Goal: Task Accomplishment & Management: Manage account settings

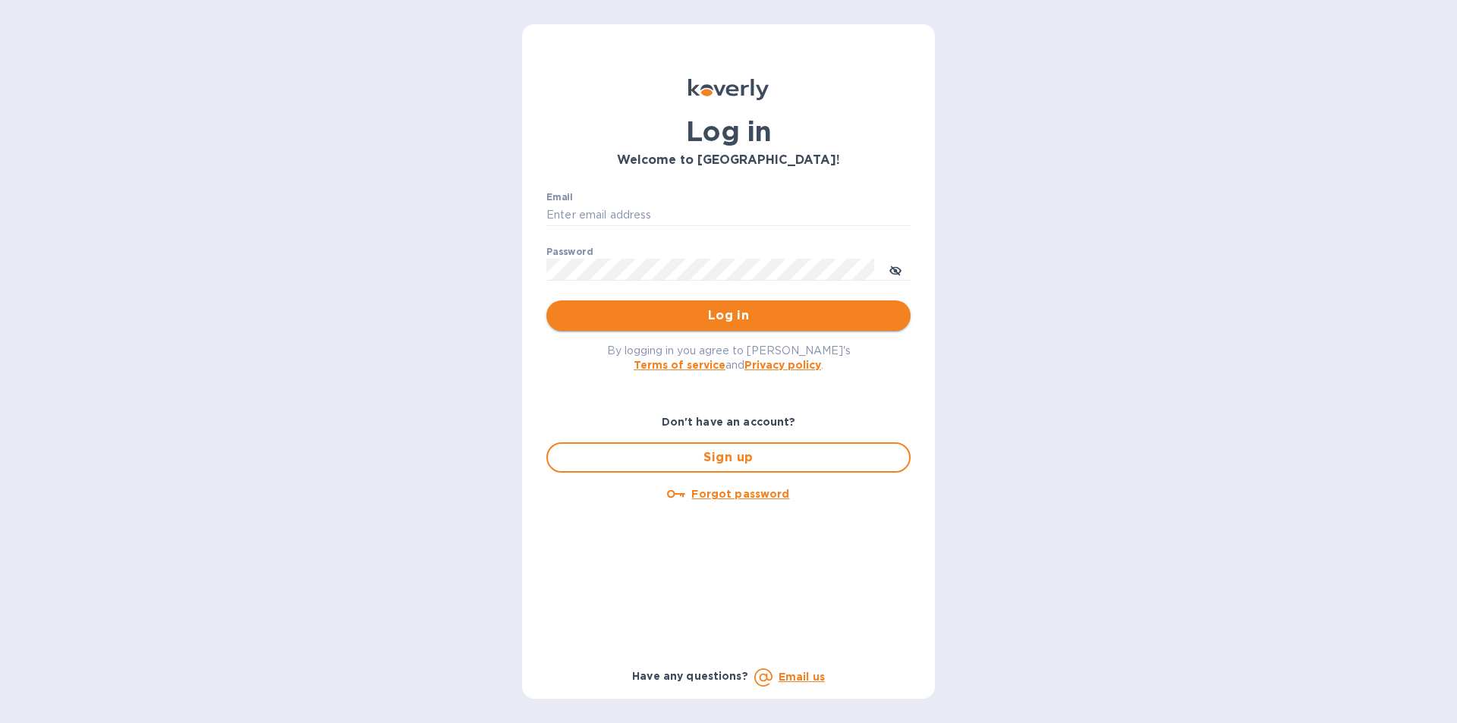
type input "[PERSON_NAME][EMAIL_ADDRESS][DOMAIN_NAME]"
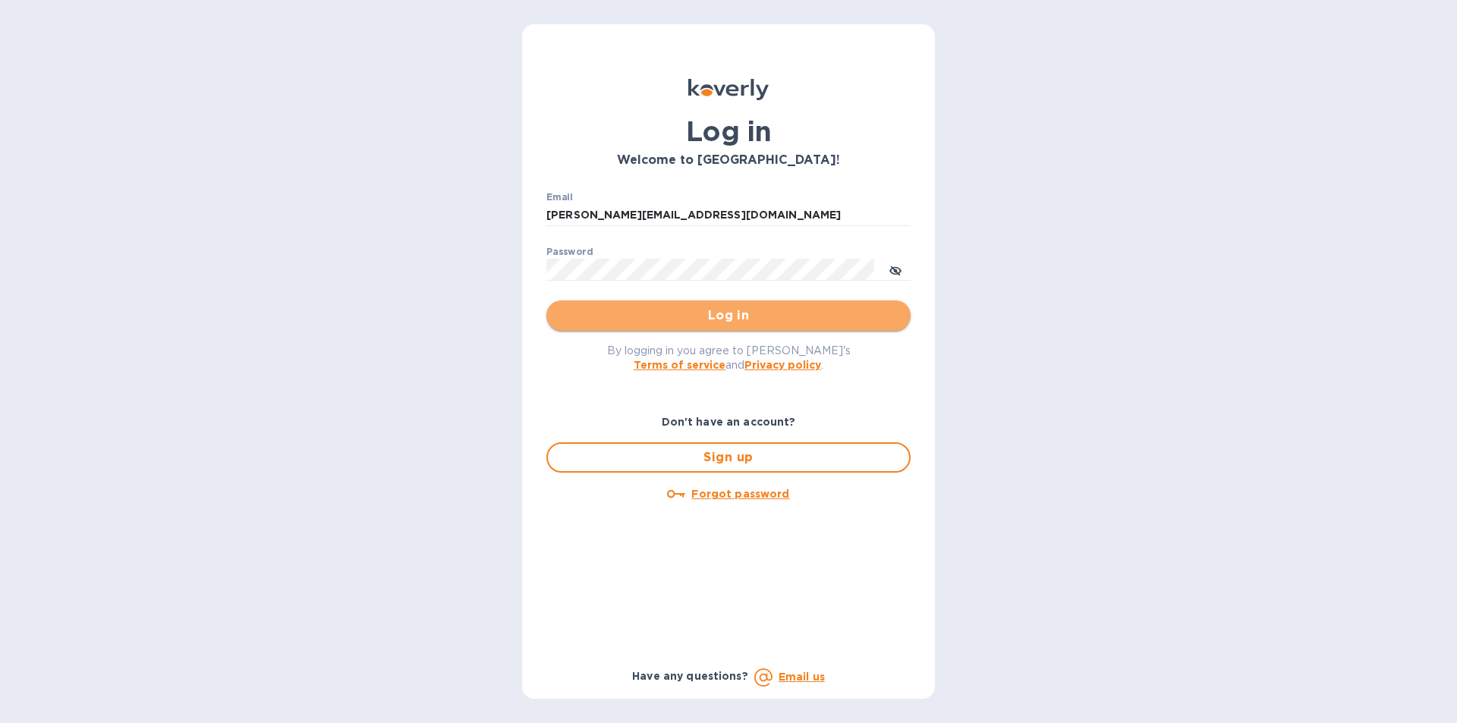
click at [725, 318] on span "Log in" at bounding box center [729, 316] width 340 height 18
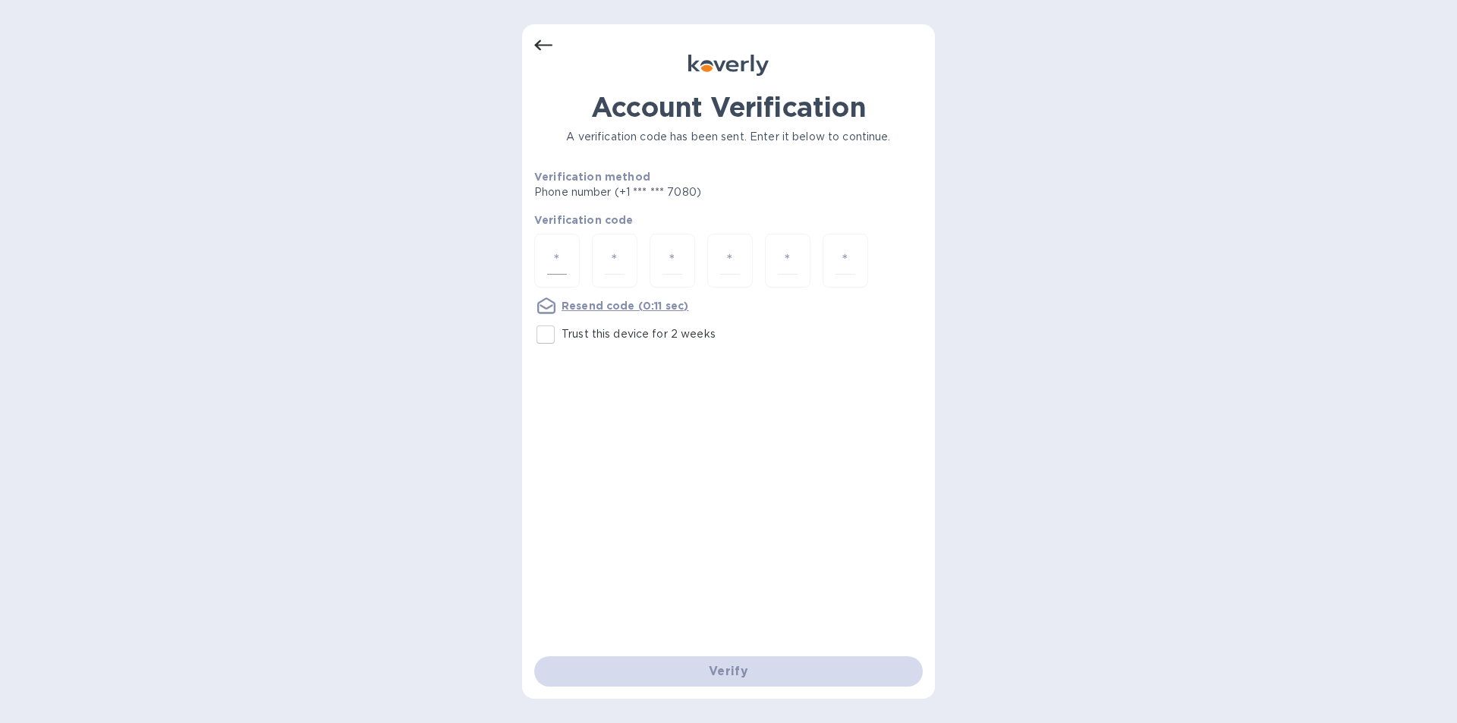
click at [557, 263] on input "number" at bounding box center [557, 261] width 20 height 28
type input "3"
type input "0"
type input "7"
type input "2"
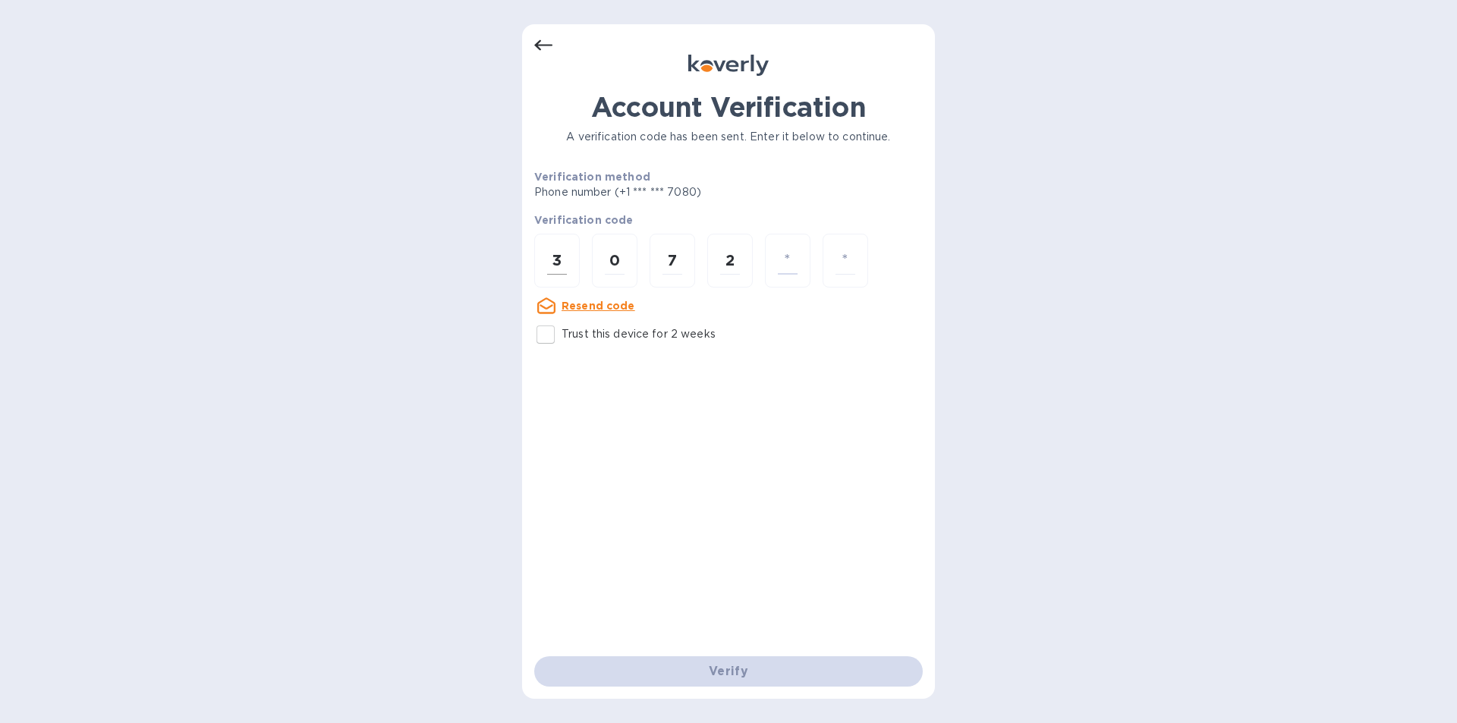
type input "9"
type input "6"
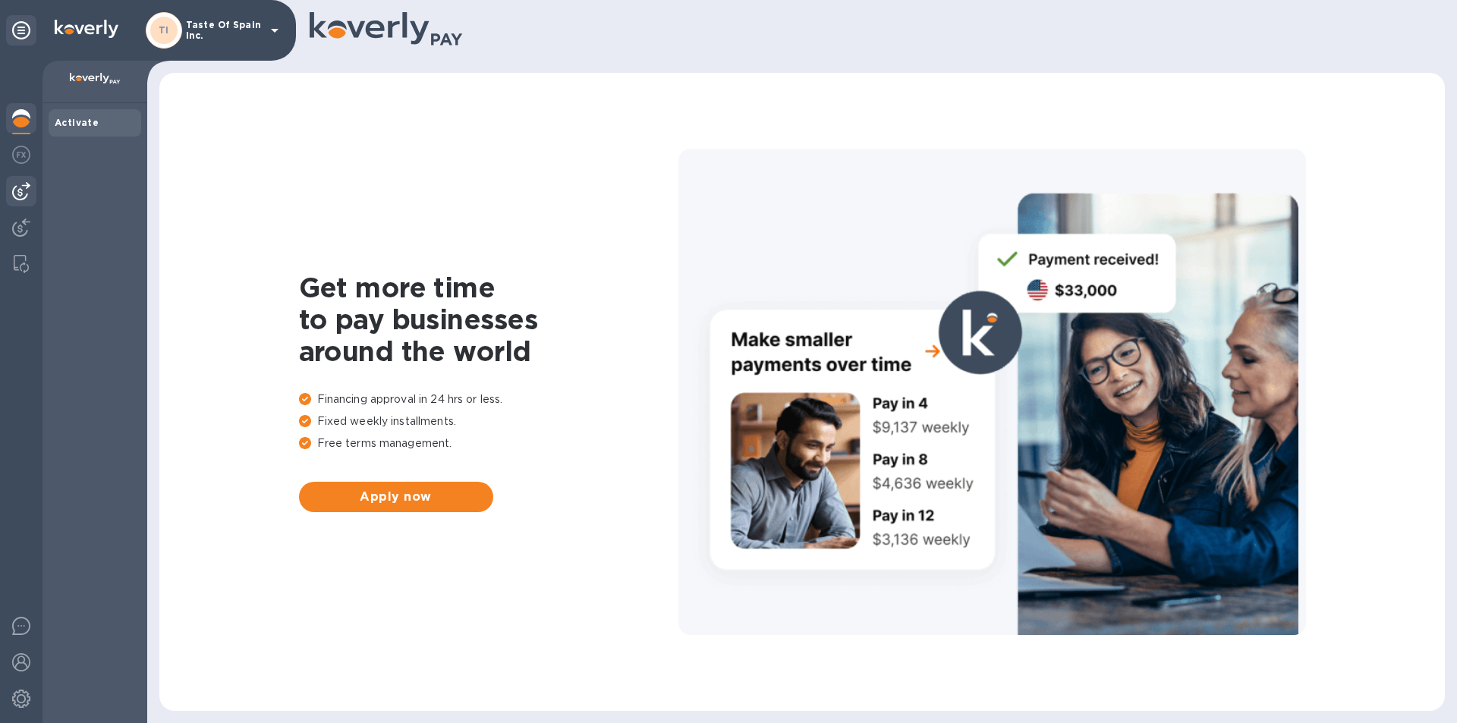
click at [22, 185] on img at bounding box center [21, 191] width 18 height 18
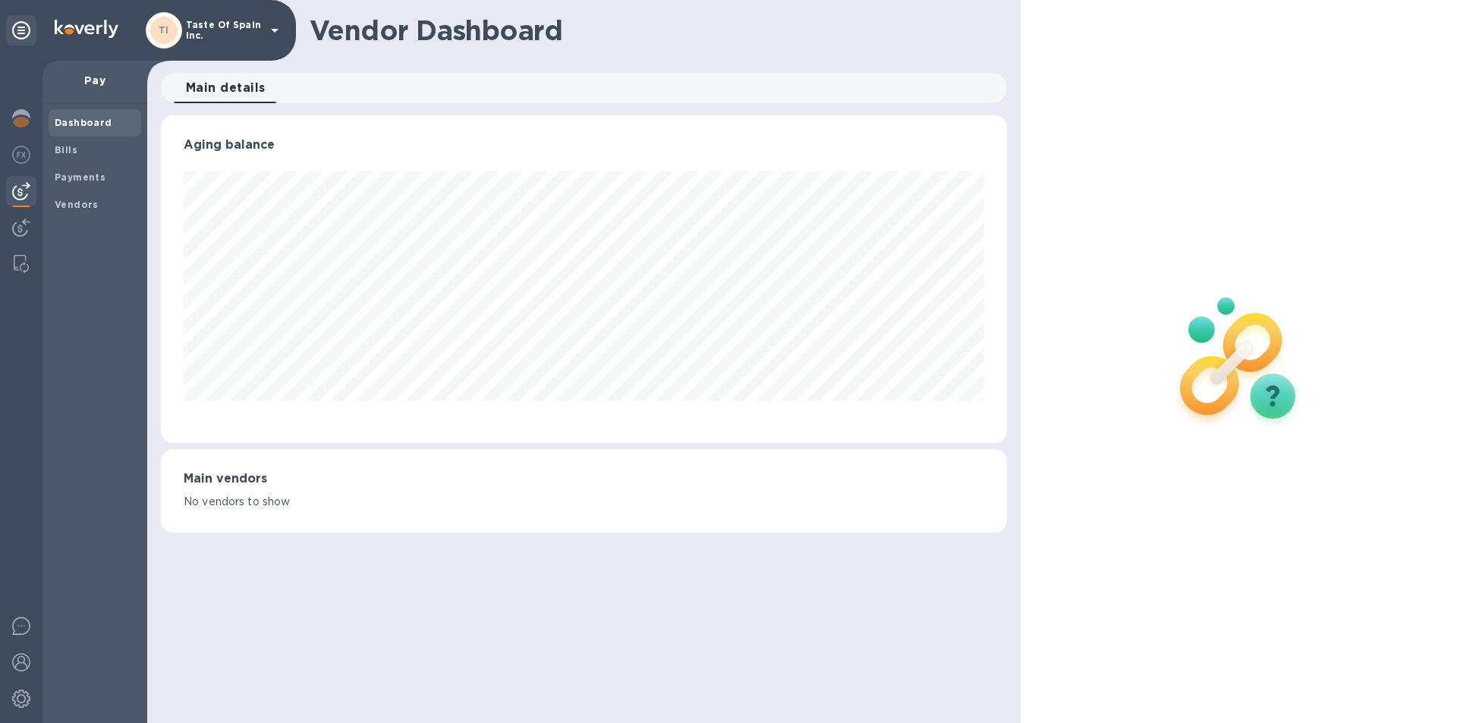
scroll to position [328, 846]
click at [24, 219] on img at bounding box center [21, 228] width 18 height 18
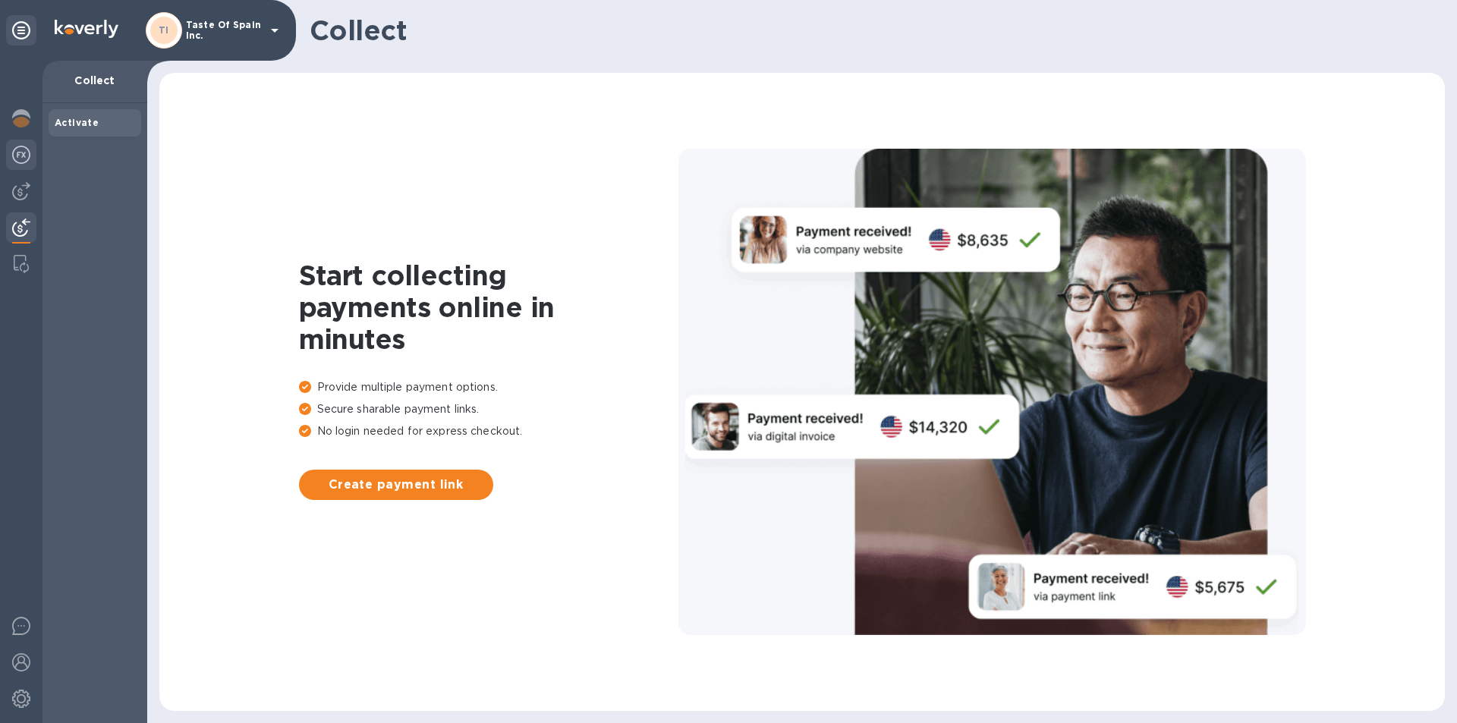
click at [17, 149] on img at bounding box center [21, 155] width 18 height 18
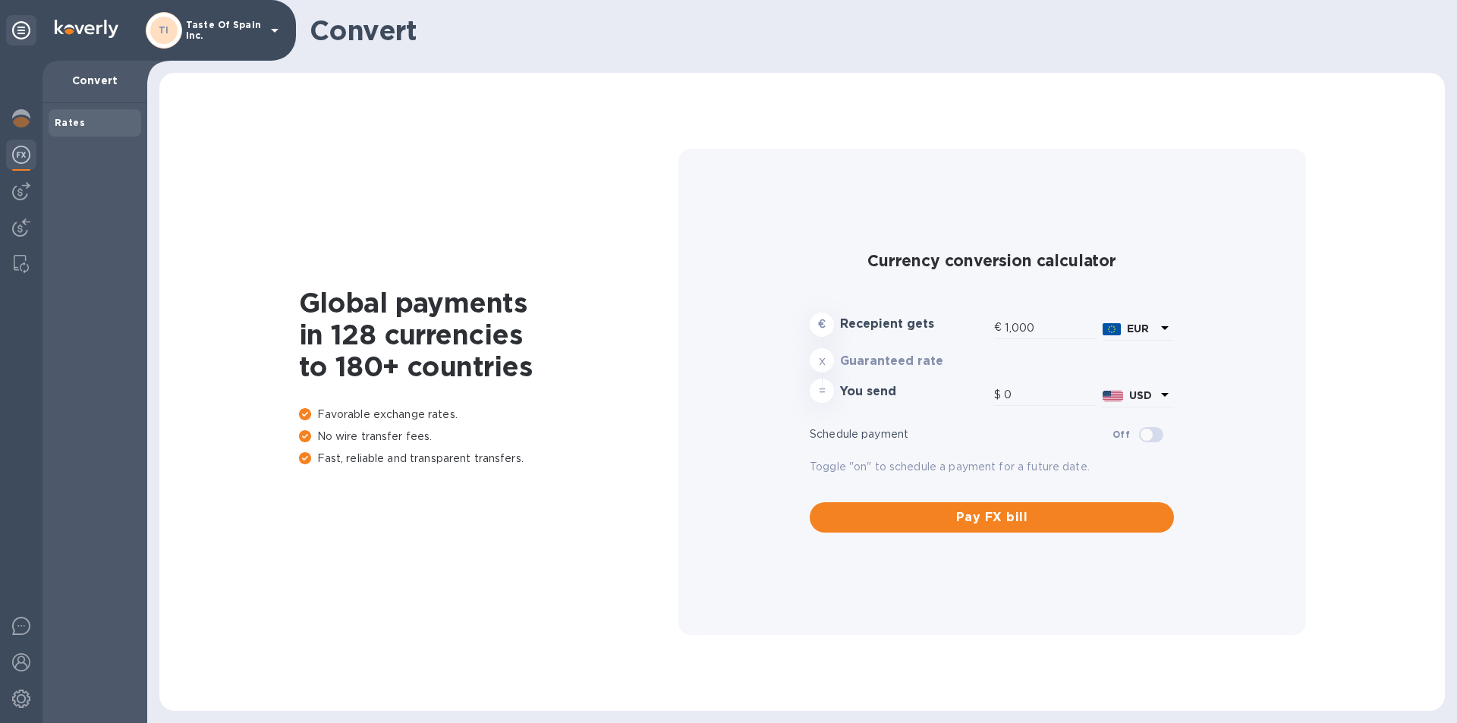
type input "1,187.45"
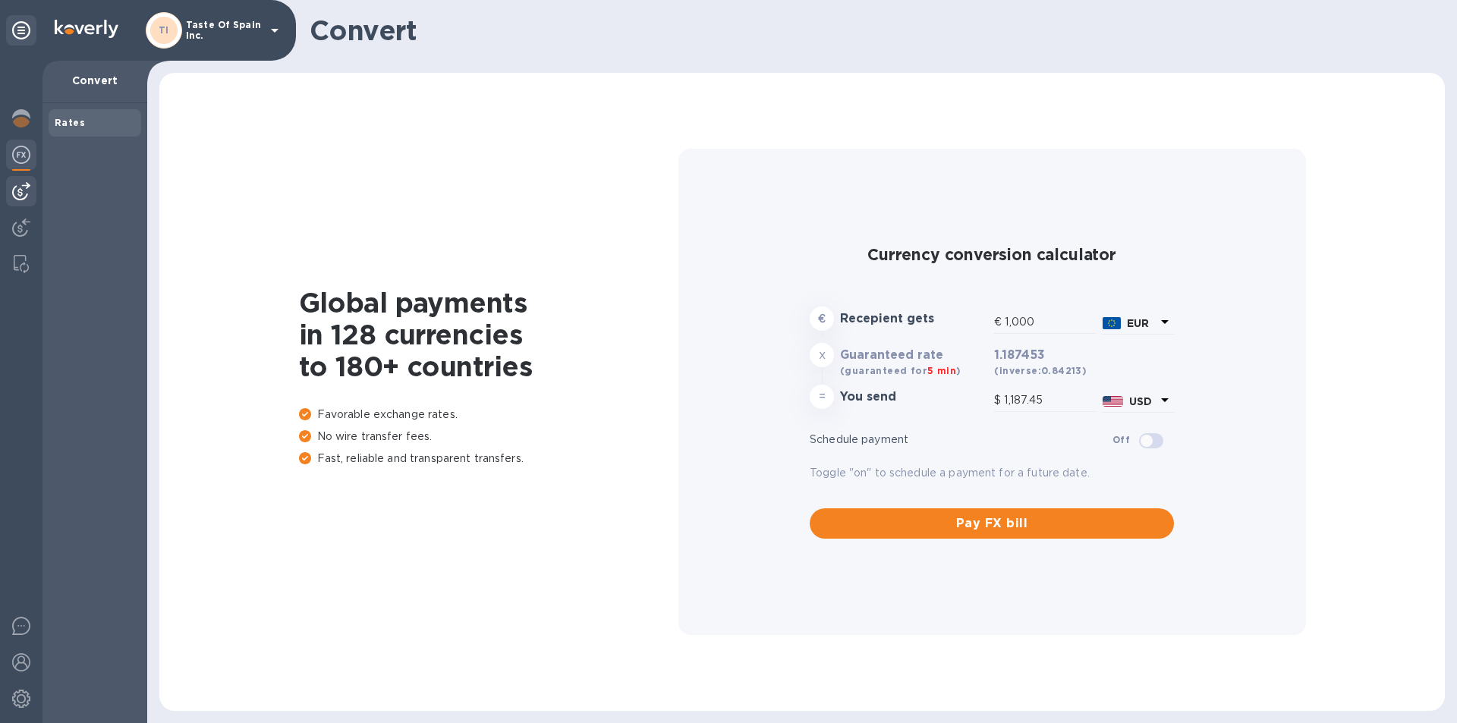
click at [24, 184] on img at bounding box center [21, 191] width 18 height 18
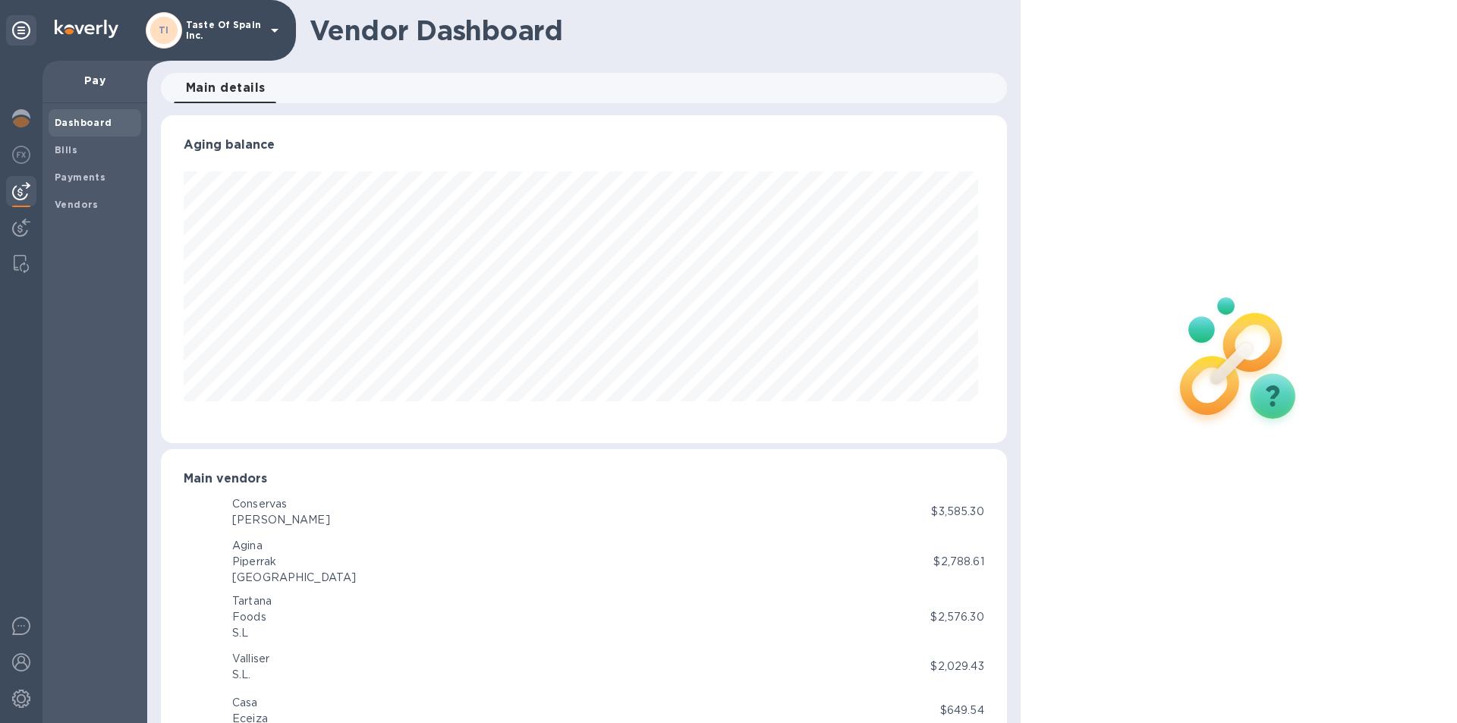
scroll to position [328, 840]
click at [69, 149] on b "Bills" at bounding box center [66, 149] width 23 height 11
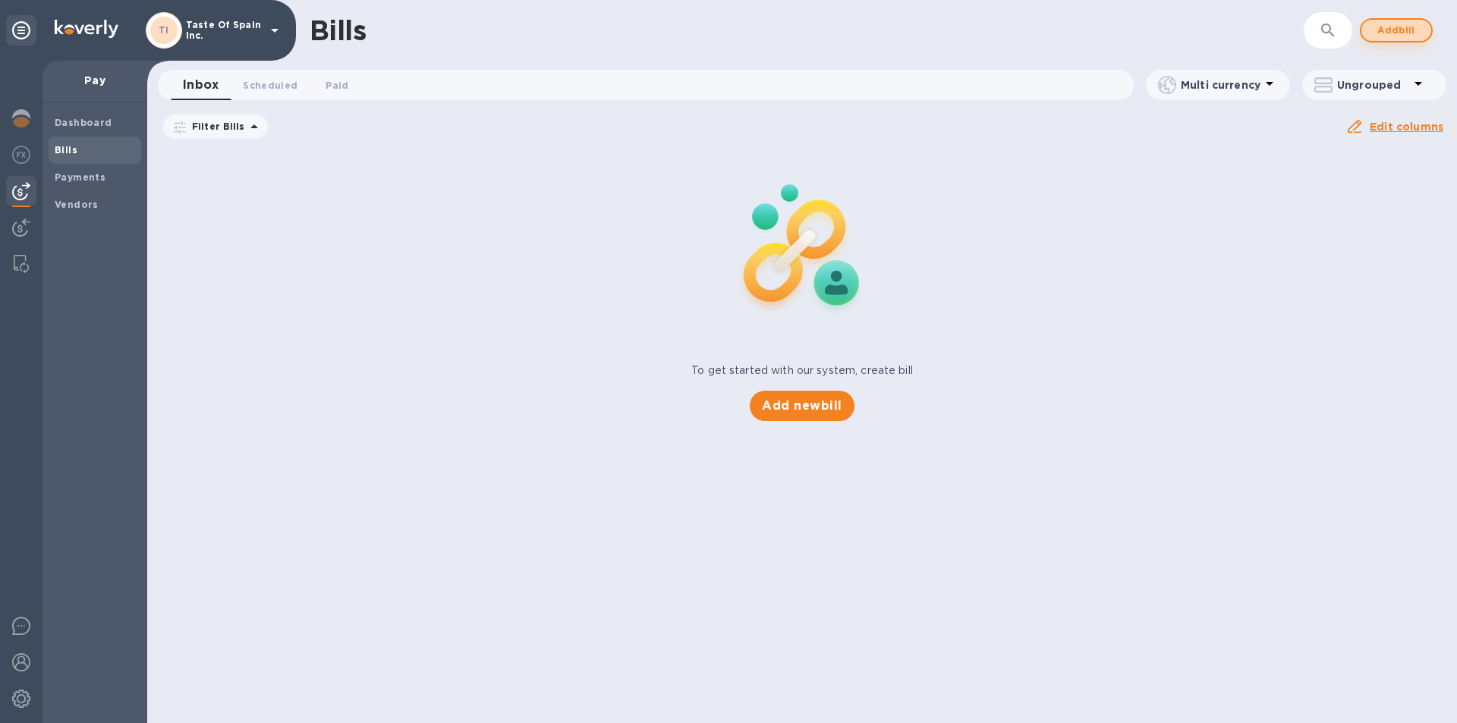
click at [1404, 27] on span "Add bill" at bounding box center [1397, 30] width 46 height 18
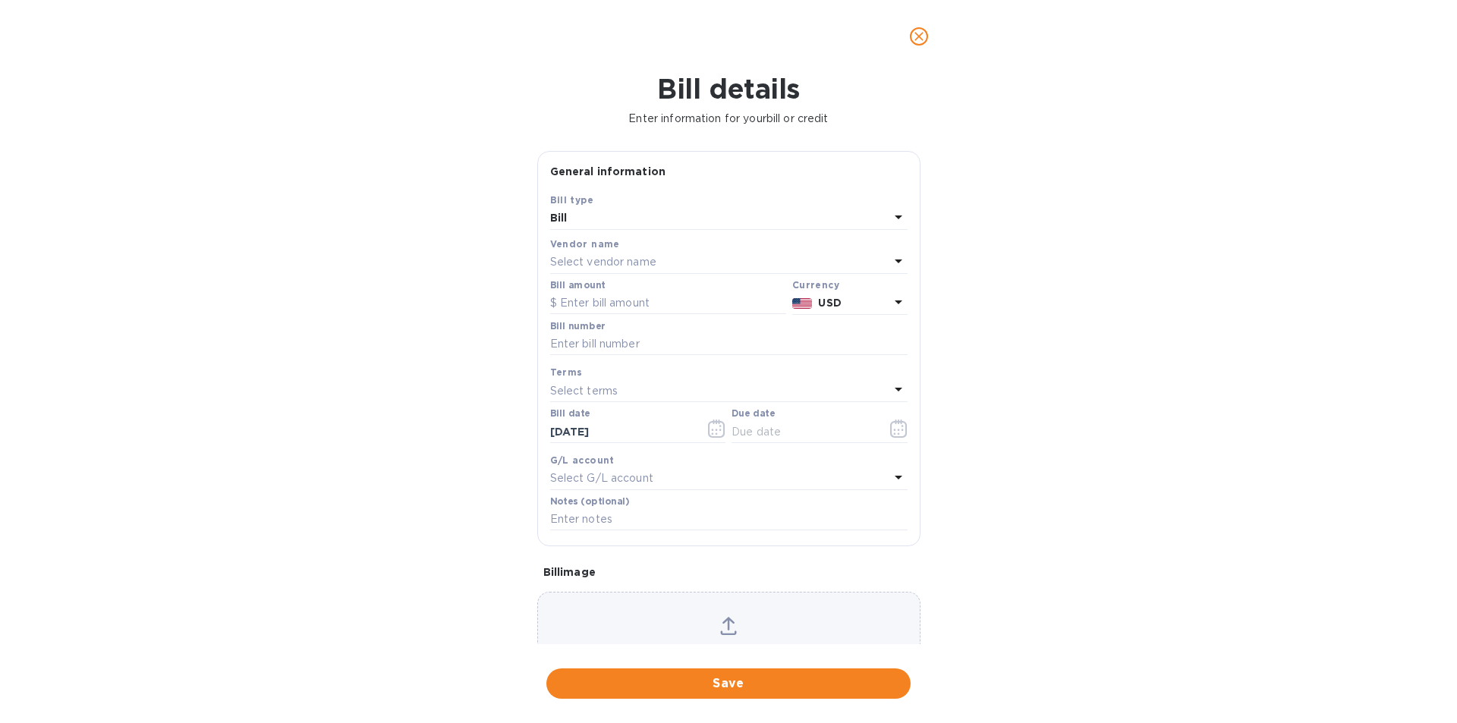
click at [629, 270] on p "Select vendor name" at bounding box center [603, 262] width 106 height 16
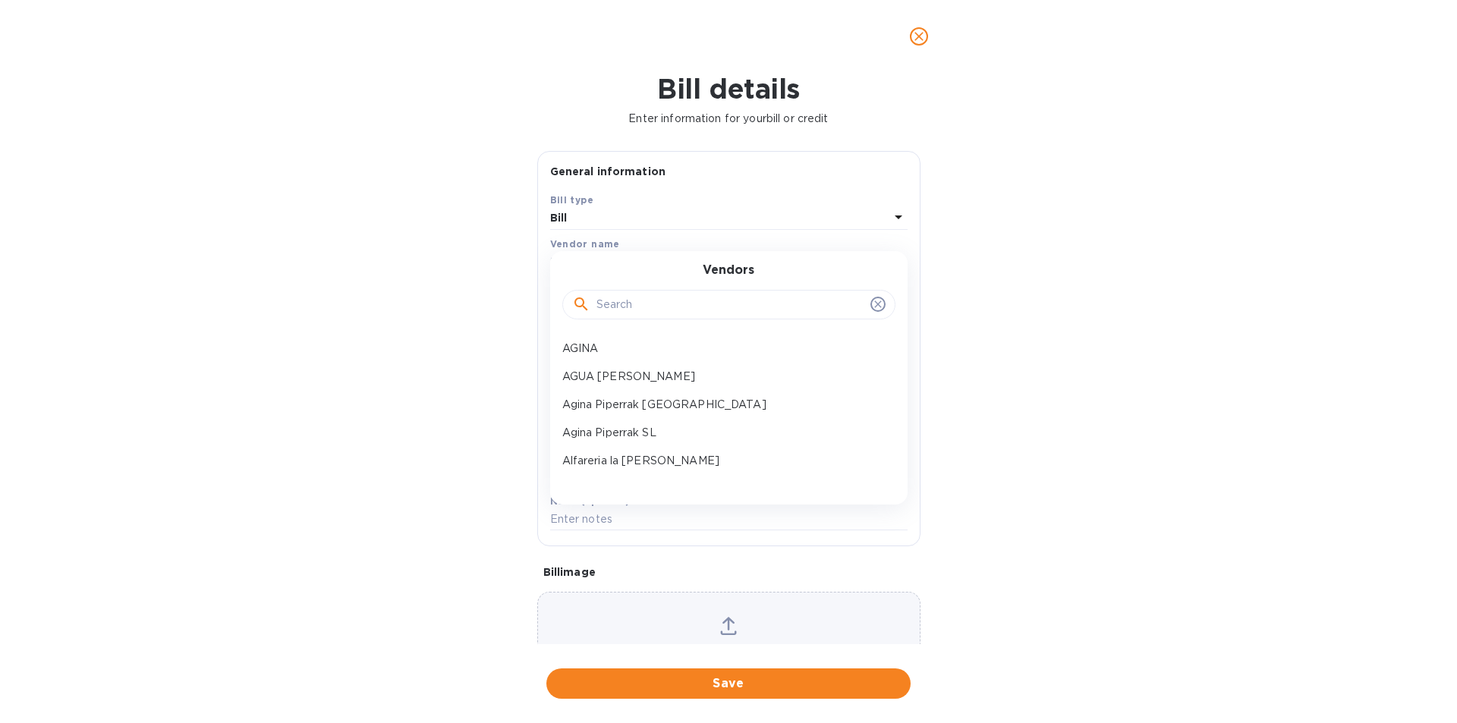
click at [638, 313] on input "text" at bounding box center [731, 305] width 268 height 23
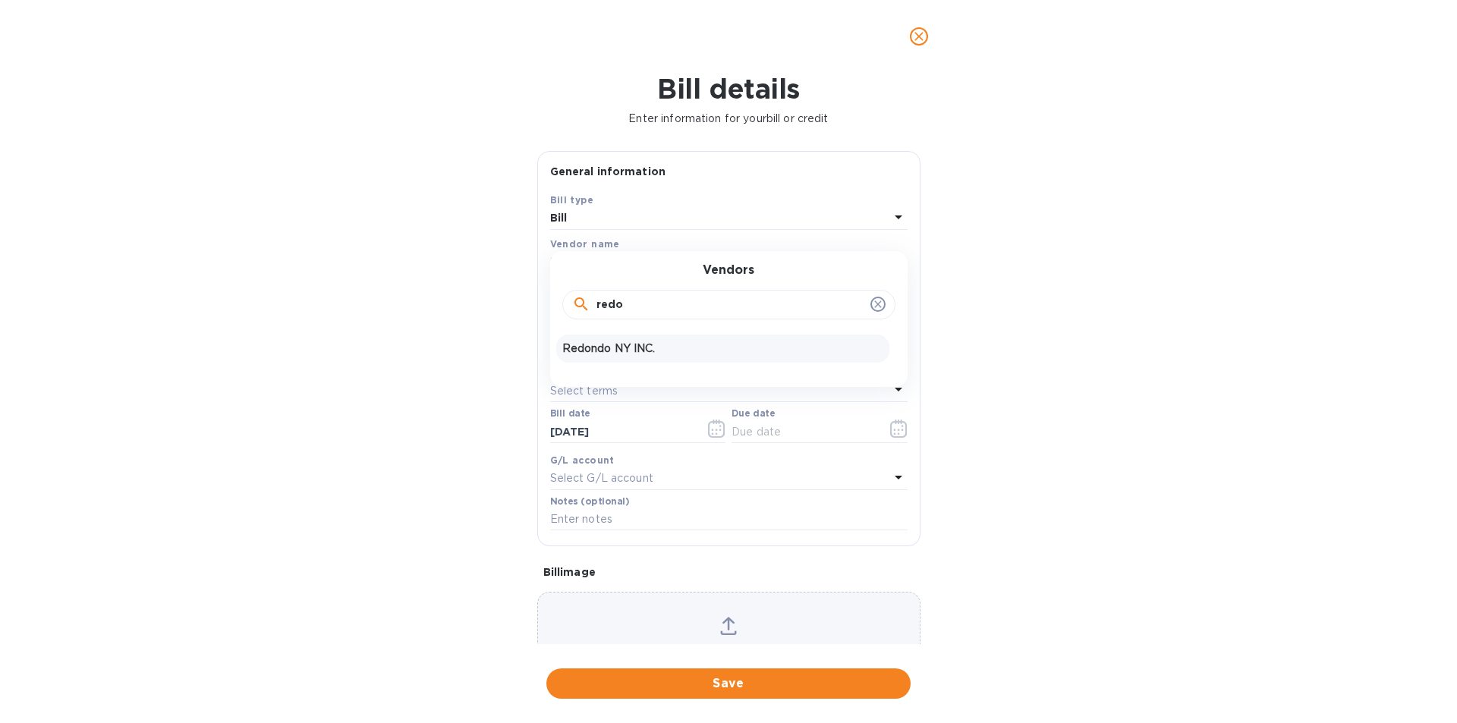
type input "redo"
click at [654, 357] on p "Redondo NY INC." at bounding box center [722, 349] width 321 height 16
click at [631, 315] on input "text" at bounding box center [668, 303] width 236 height 23
paste input "IN25-00236"
type input "IN25-00236"
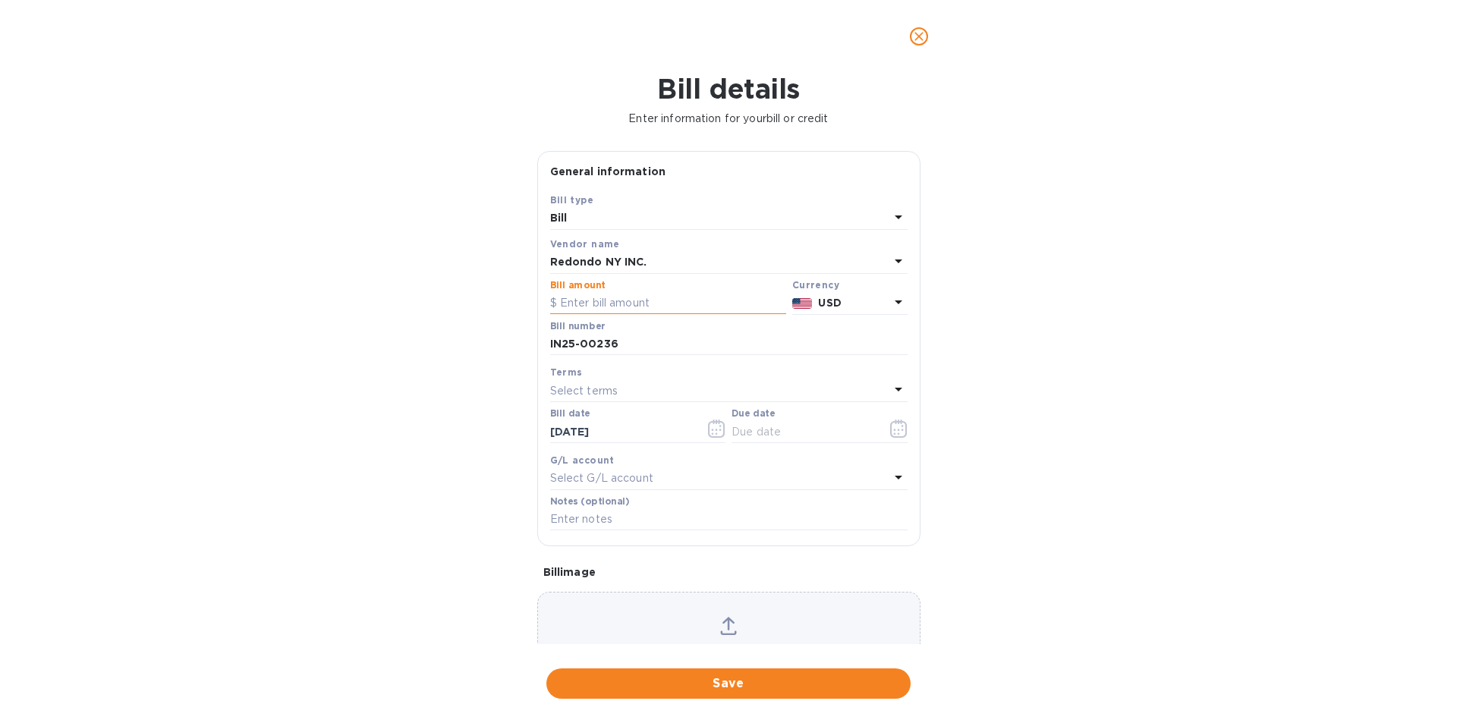
paste input "8,788.94"
type input "8,788.94"
click at [892, 438] on icon "button" at bounding box center [898, 429] width 17 height 18
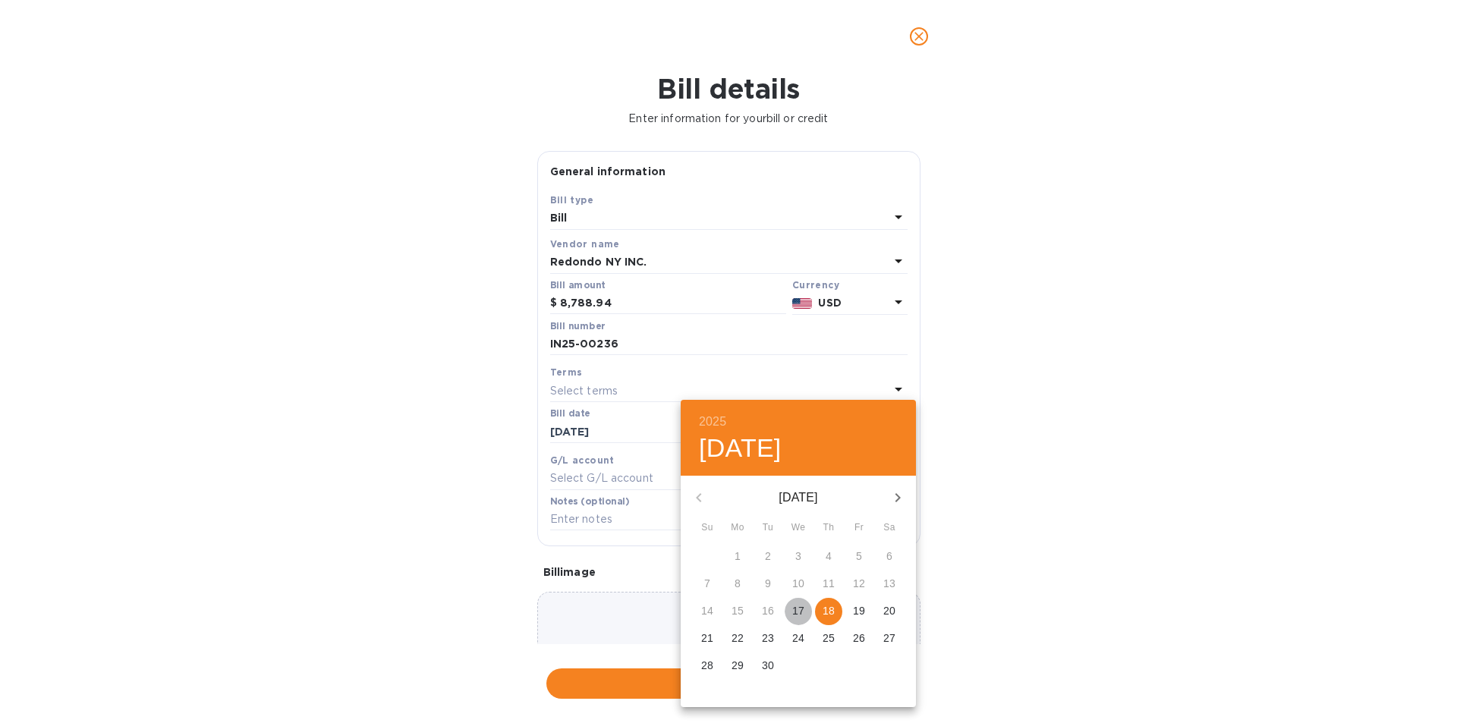
click at [805, 617] on p "17" at bounding box center [798, 610] width 12 height 15
type input "[DATE]"
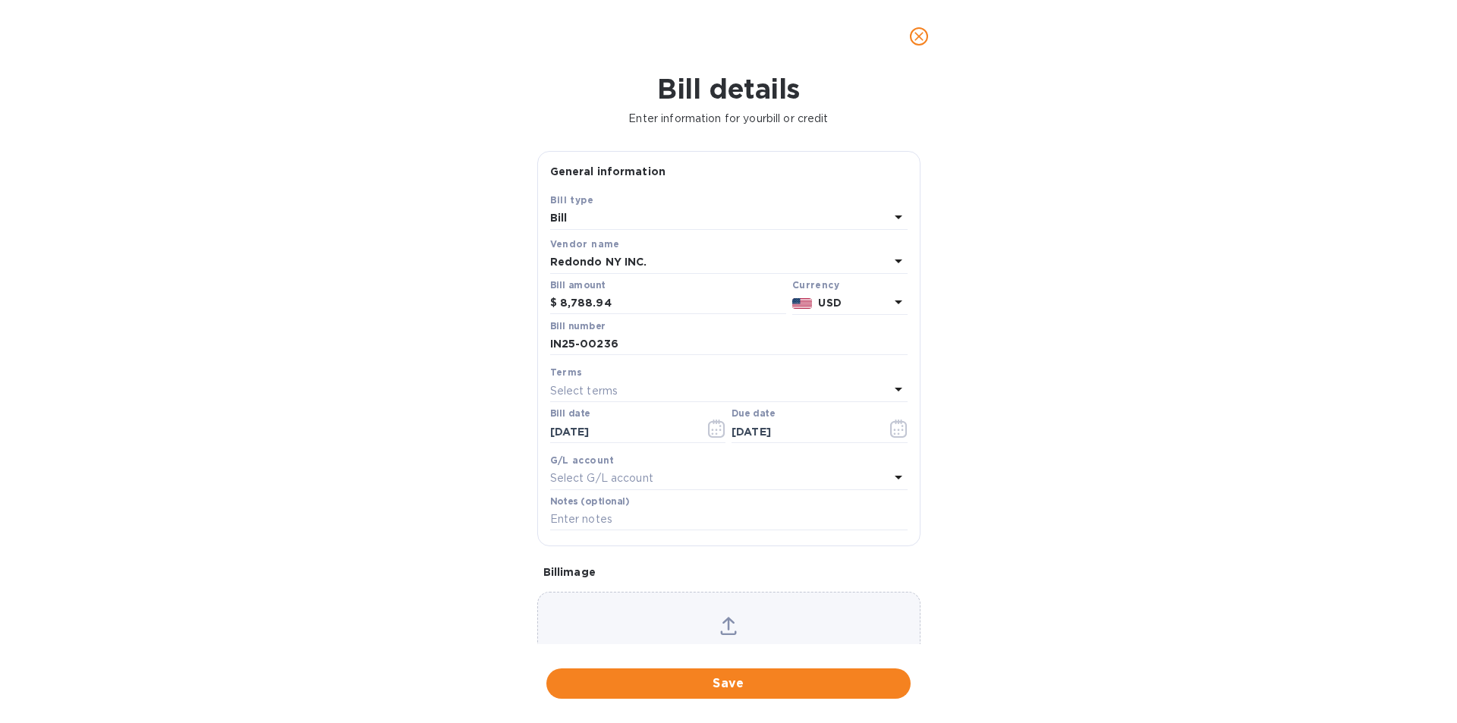
click at [694, 657] on div "Bill details Enter information for your bill or credit General information Save…" at bounding box center [728, 398] width 1457 height 651
click at [733, 666] on div "Save" at bounding box center [729, 684] width 370 height 36
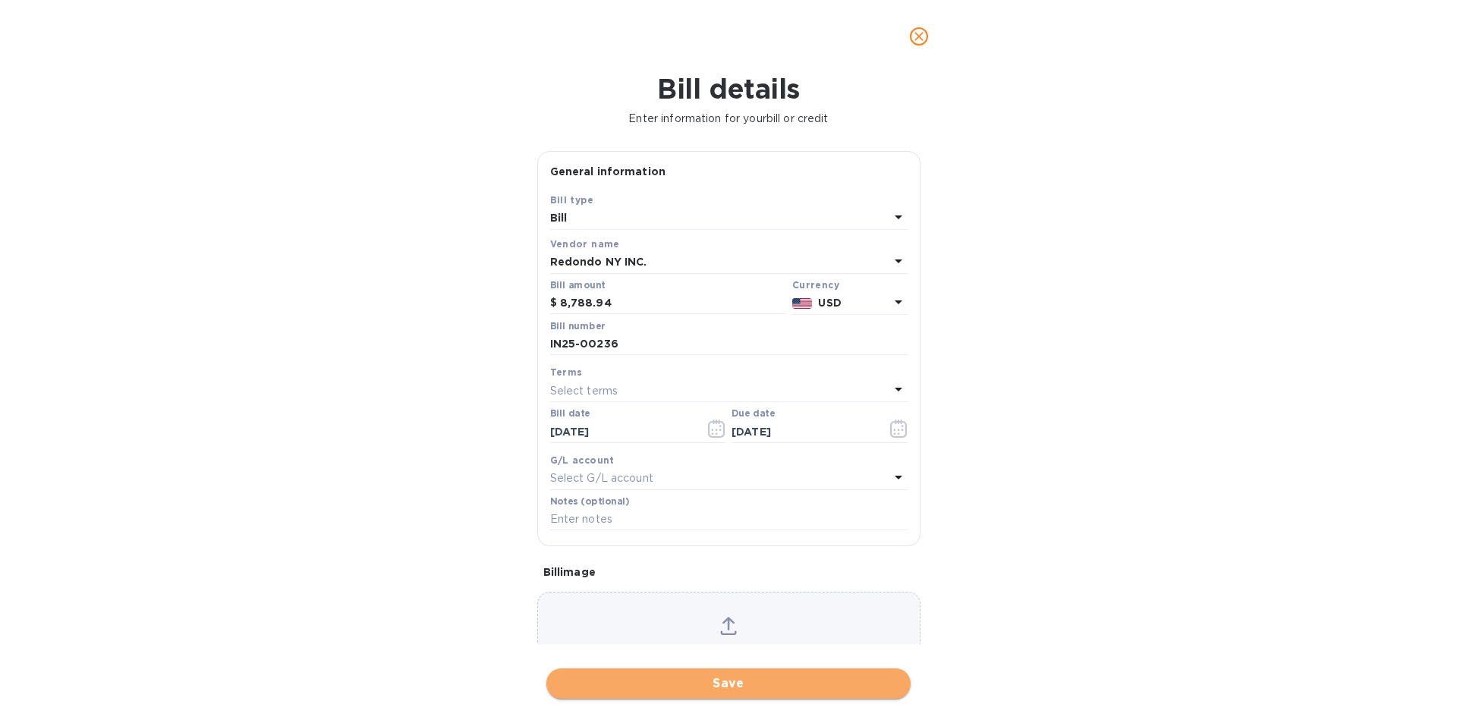
click at [733, 678] on span "Save" at bounding box center [729, 684] width 340 height 18
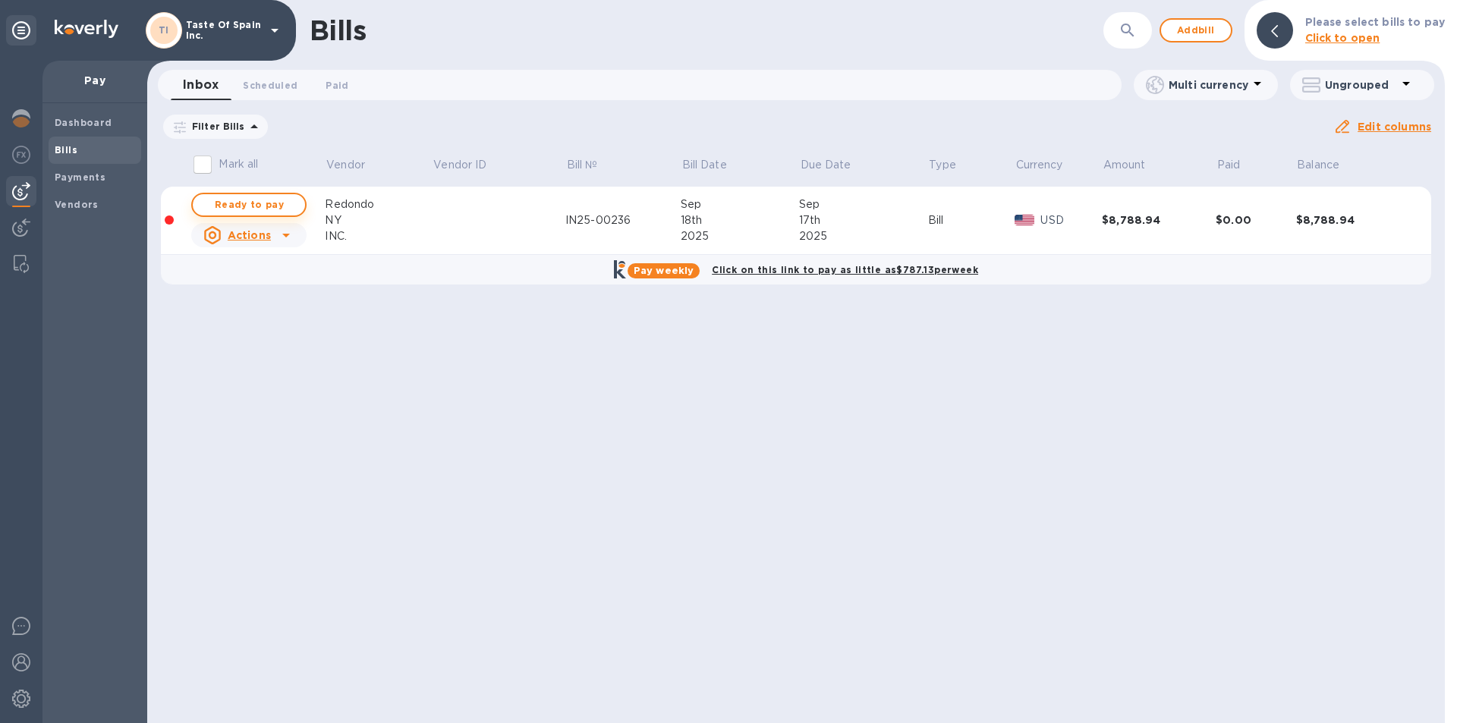
click at [291, 209] on span "Ready to pay" at bounding box center [249, 205] width 88 height 18
checkbox input "true"
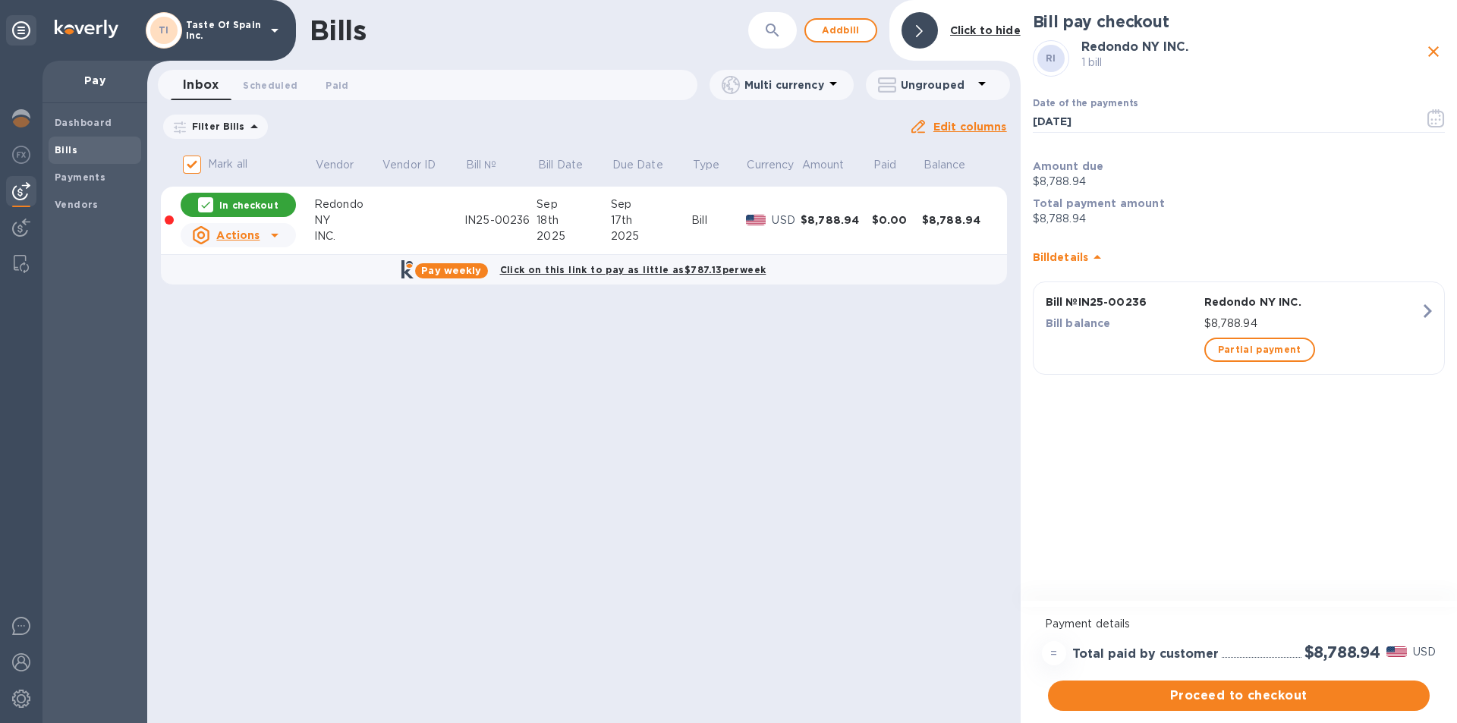
click at [269, 237] on icon at bounding box center [275, 235] width 18 height 18
click at [402, 239] on div at bounding box center [728, 361] width 1457 height 723
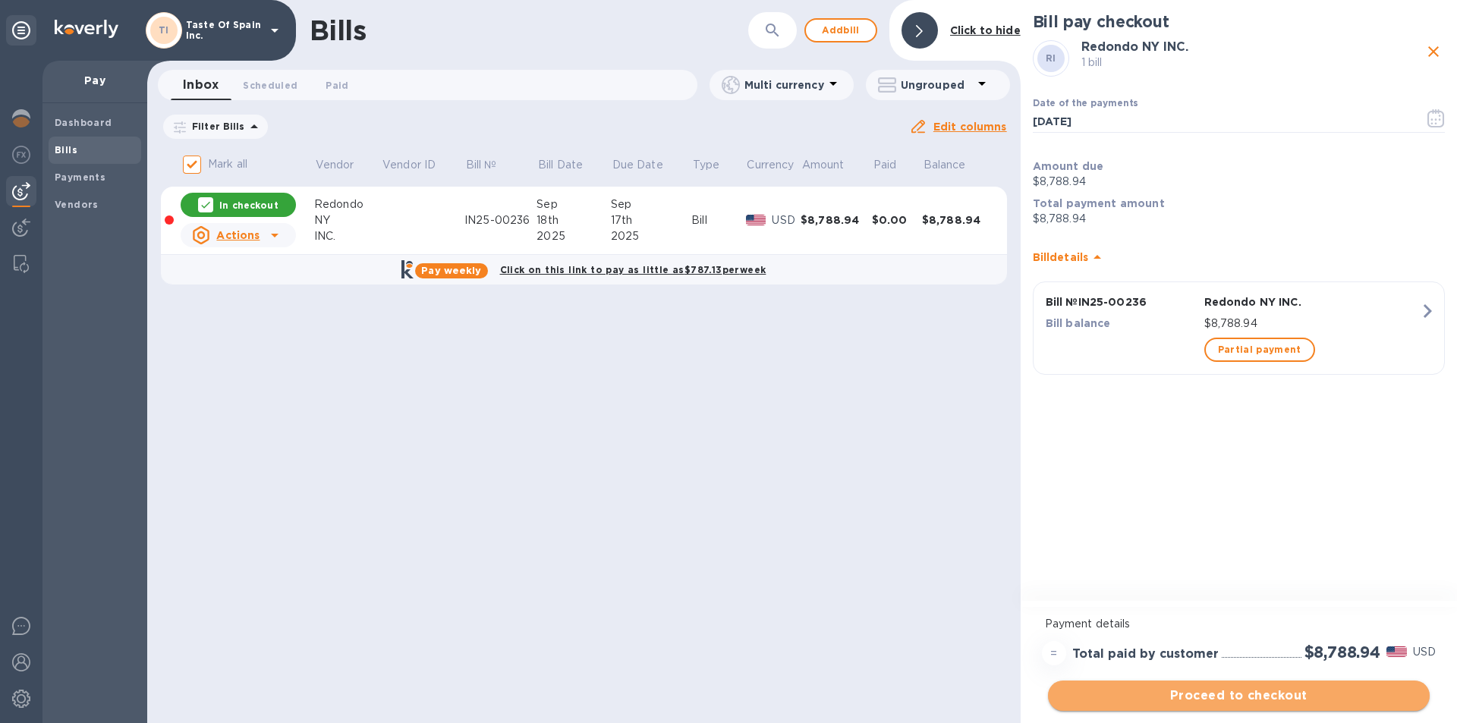
click at [1240, 693] on span "Proceed to checkout" at bounding box center [1239, 696] width 358 height 18
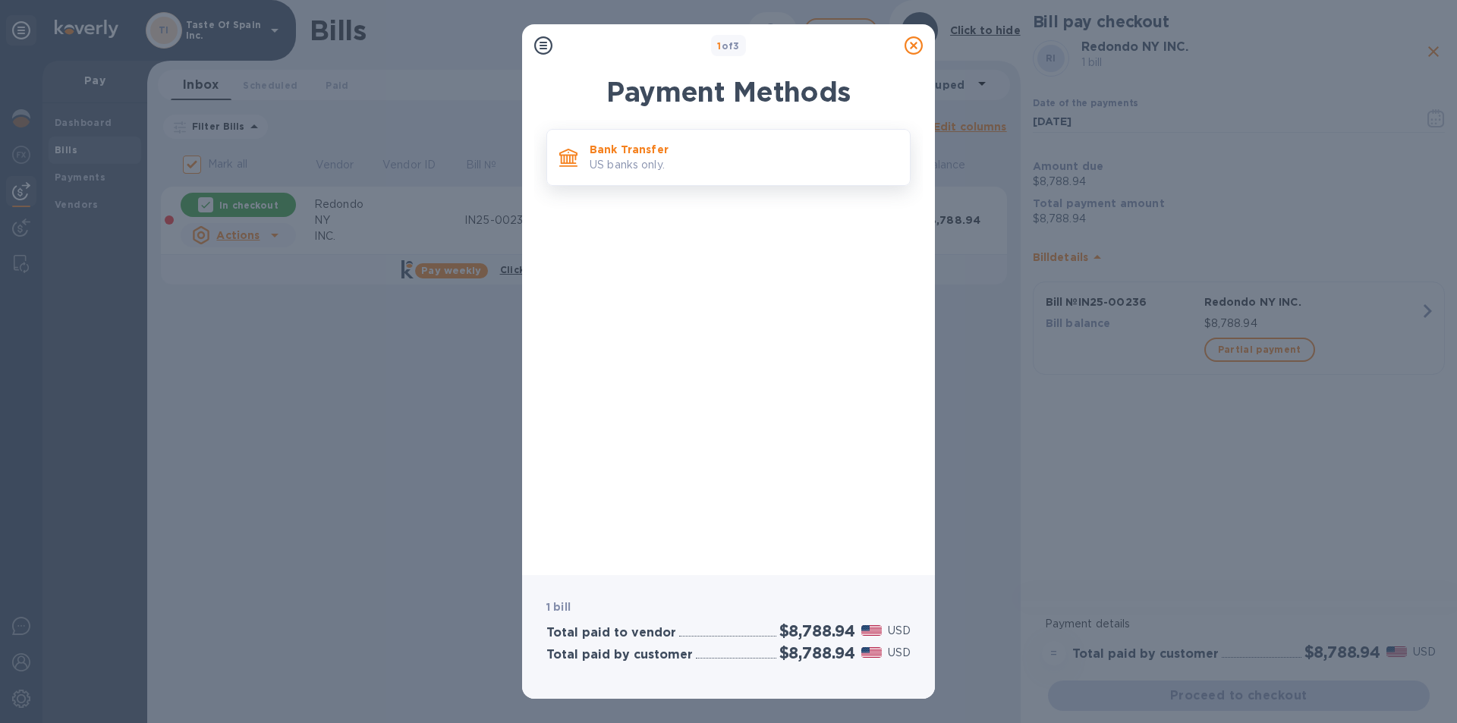
click at [662, 159] on p "US banks only." at bounding box center [744, 165] width 308 height 16
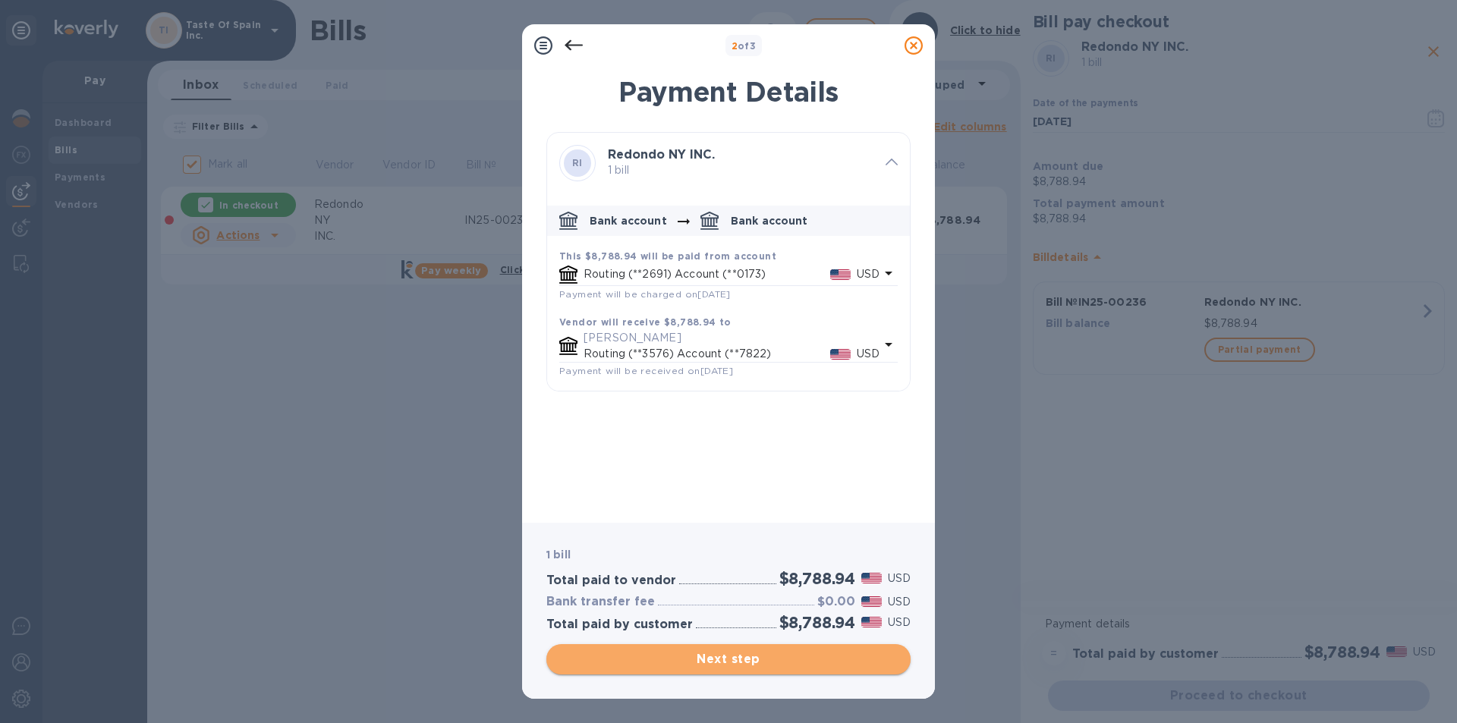
click at [744, 661] on span "Next step" at bounding box center [729, 660] width 340 height 18
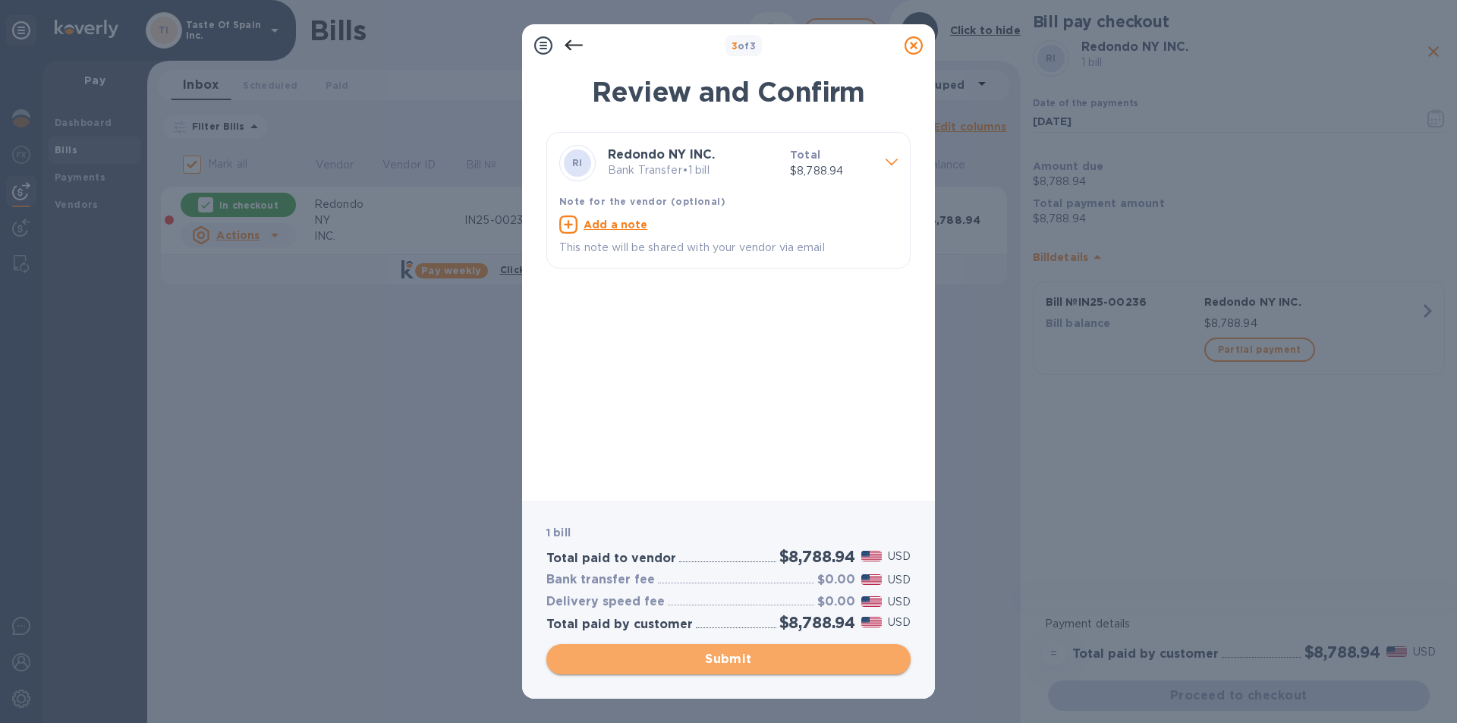
click at [744, 661] on span "Submit" at bounding box center [729, 660] width 340 height 18
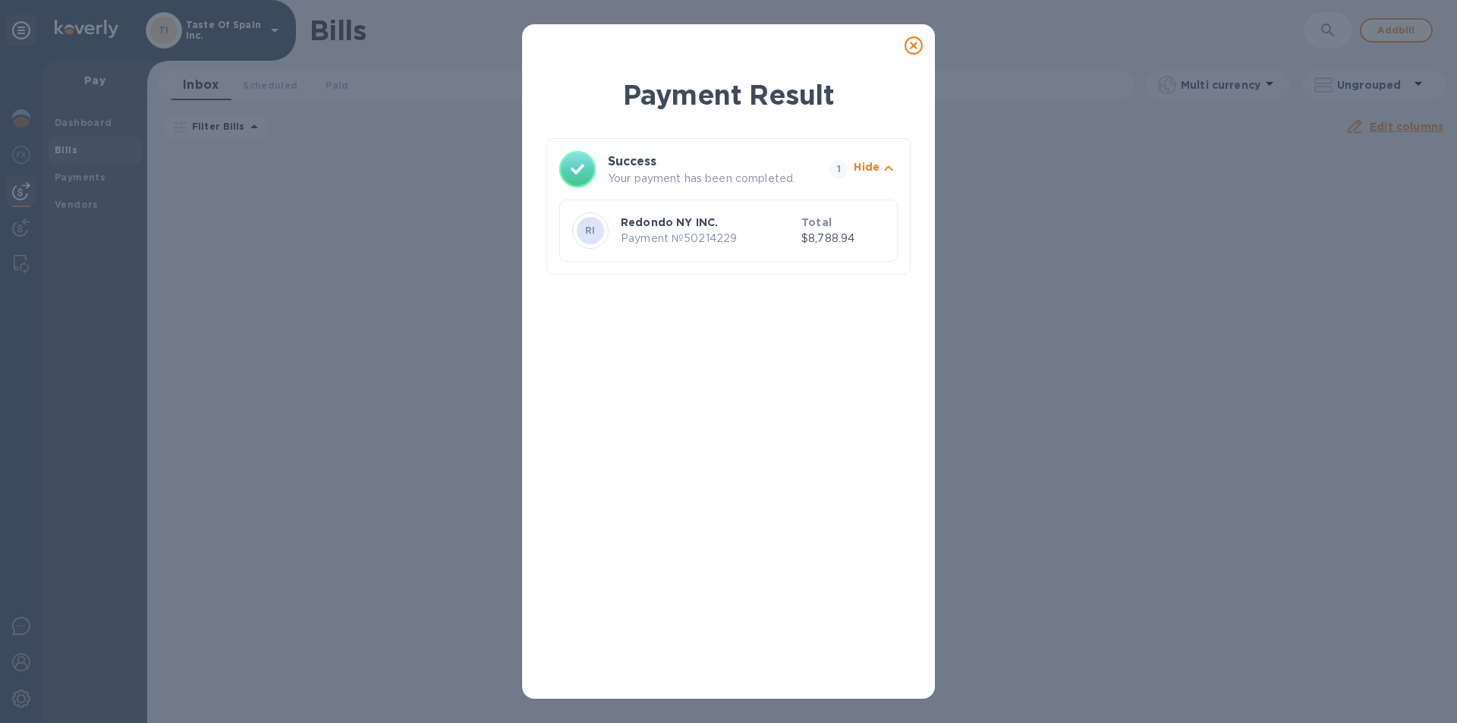
click at [918, 48] on icon at bounding box center [914, 45] width 18 height 18
